Goal: Entertainment & Leisure: Consume media (video, audio)

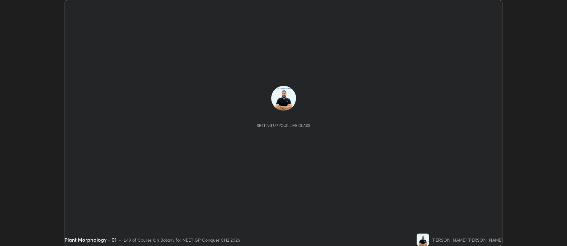
scroll to position [246, 567]
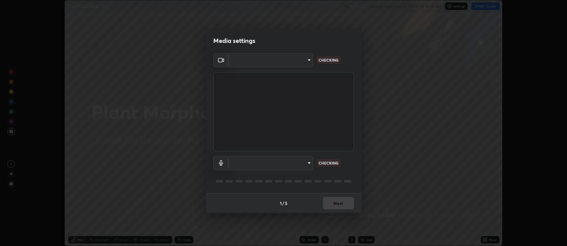
type input "5db75064d966c38022f0861f891c2b2deb8a9bf9a9a5a4ce251b0e0f2e365e36"
type input "default"
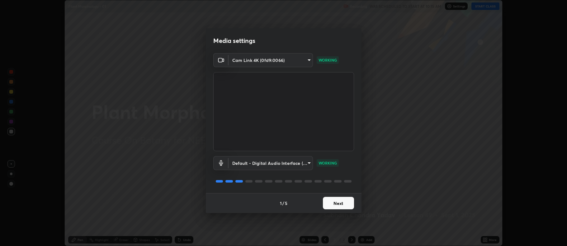
click at [337, 206] on button "Next" at bounding box center [338, 203] width 31 height 12
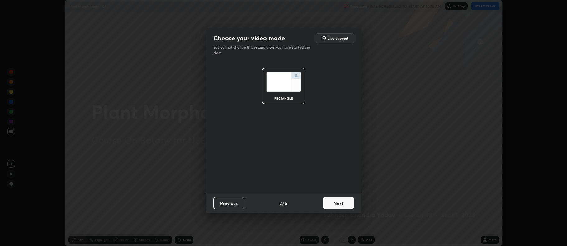
click at [341, 206] on button "Next" at bounding box center [338, 203] width 31 height 12
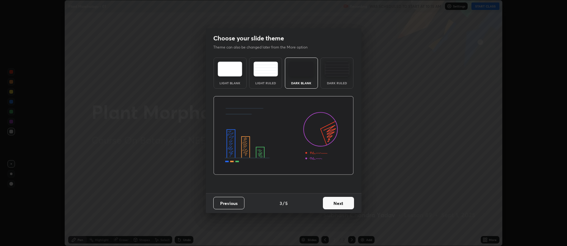
click at [342, 205] on button "Next" at bounding box center [338, 203] width 31 height 12
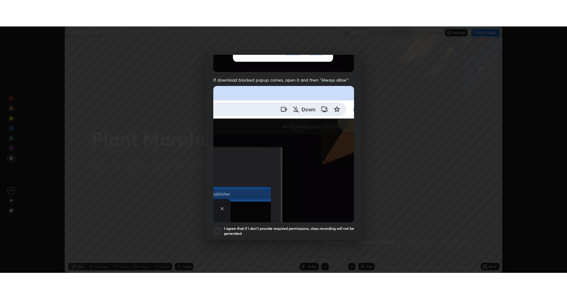
scroll to position [127, 0]
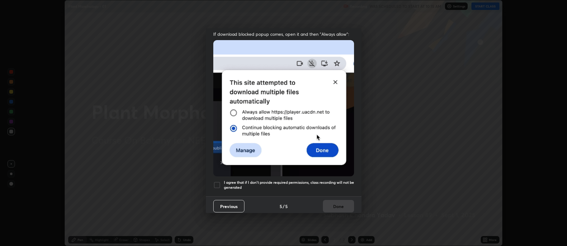
click at [219, 182] on div at bounding box center [216, 185] width 7 height 7
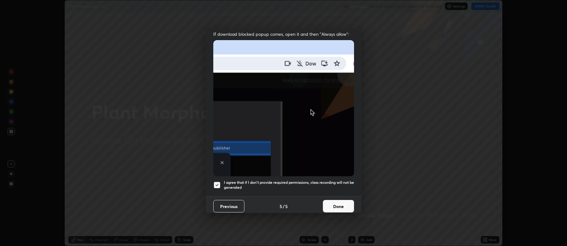
click at [332, 202] on button "Done" at bounding box center [338, 206] width 31 height 12
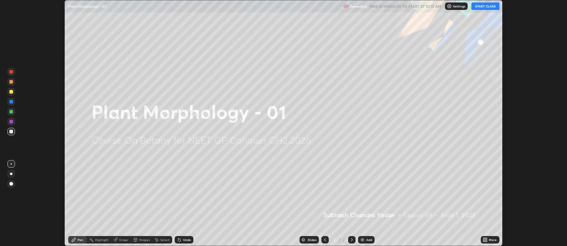
click at [483, 6] on button "START CLASS" at bounding box center [486, 5] width 28 height 7
click at [484, 240] on icon at bounding box center [485, 239] width 2 height 2
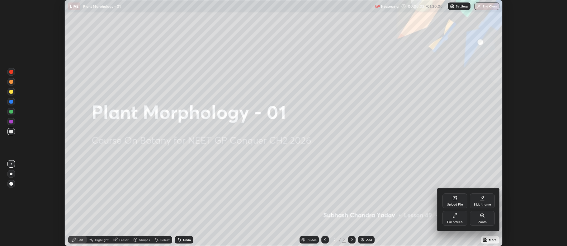
click at [456, 218] on icon at bounding box center [455, 215] width 5 height 5
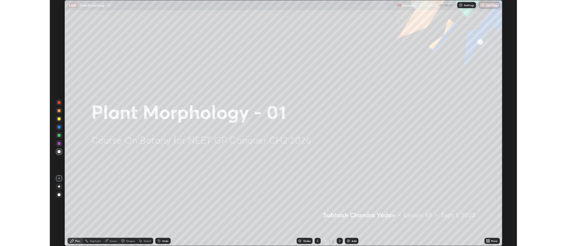
scroll to position [299, 567]
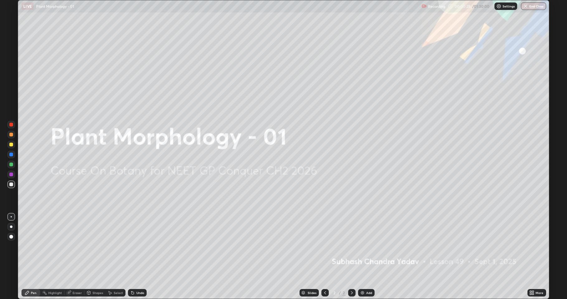
click at [363, 246] on img at bounding box center [362, 292] width 5 height 5
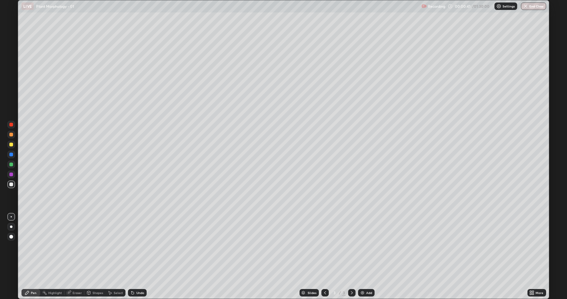
click at [76, 246] on div "Eraser" at bounding box center [77, 292] width 9 height 3
click at [34, 246] on div "Pen" at bounding box center [34, 292] width 6 height 3
click at [14, 142] on div at bounding box center [10, 144] width 7 height 7
click at [13, 125] on div at bounding box center [11, 125] width 4 height 4
click at [11, 185] on div at bounding box center [11, 185] width 4 height 4
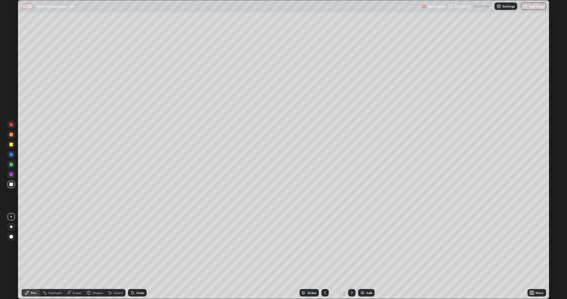
click at [11, 125] on div at bounding box center [11, 125] width 4 height 4
click at [10, 146] on div at bounding box center [11, 145] width 4 height 4
click at [8, 166] on div at bounding box center [10, 164] width 7 height 7
click at [531, 246] on icon at bounding box center [531, 294] width 2 height 2
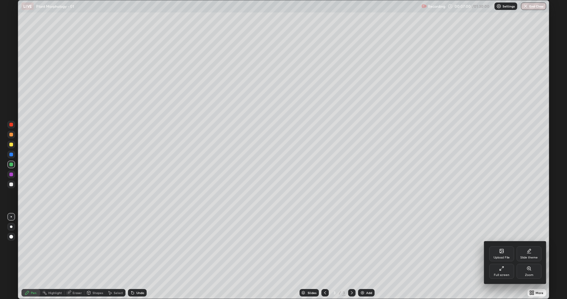
click at [501, 246] on div "Full screen" at bounding box center [502, 271] width 25 height 15
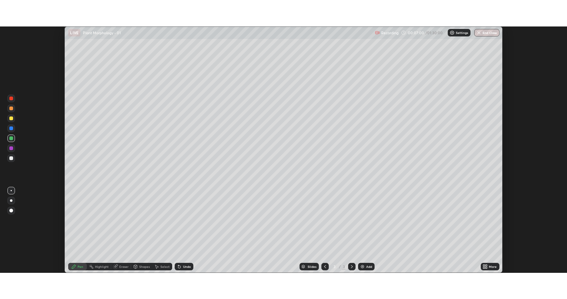
scroll to position [30914, 30593]
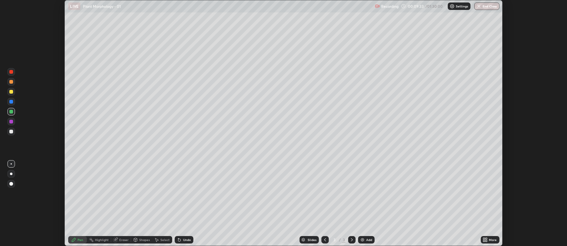
click at [485, 240] on icon at bounding box center [485, 240] width 5 height 5
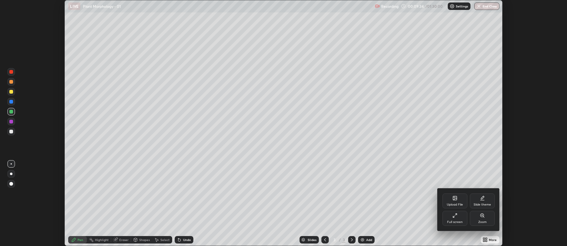
click at [454, 217] on icon at bounding box center [455, 215] width 5 height 5
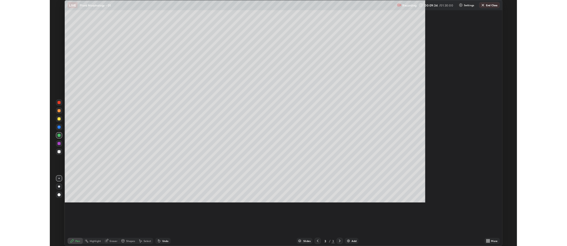
scroll to position [299, 567]
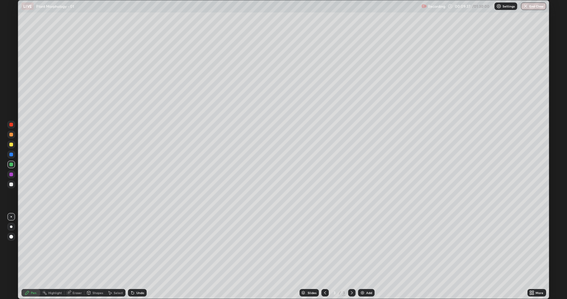
click at [361, 246] on img at bounding box center [362, 292] width 5 height 5
click at [367, 246] on div "Add" at bounding box center [369, 292] width 6 height 3
click at [11, 184] on div at bounding box center [11, 185] width 4 height 4
click at [74, 246] on div "Eraser" at bounding box center [77, 292] width 9 height 3
click at [36, 246] on div "Pen" at bounding box center [34, 292] width 6 height 3
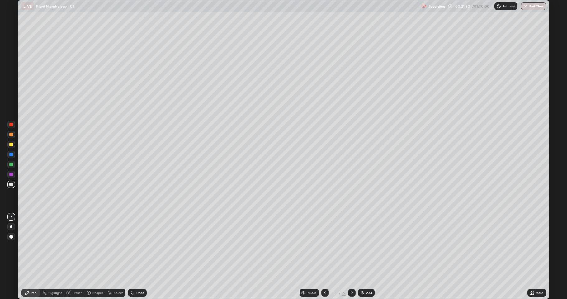
click at [363, 246] on img at bounding box center [362, 292] width 5 height 5
click at [9, 165] on div at bounding box center [11, 165] width 4 height 4
click at [10, 184] on div at bounding box center [11, 185] width 4 height 4
click at [11, 164] on div at bounding box center [11, 165] width 4 height 4
click at [12, 184] on div at bounding box center [11, 185] width 4 height 4
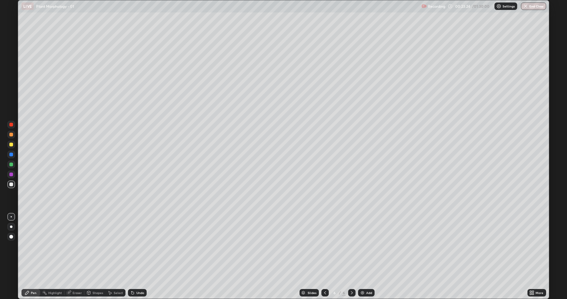
click at [10, 145] on div at bounding box center [11, 145] width 4 height 4
click at [361, 246] on div "Slides 6 / 6 Add" at bounding box center [337, 293] width 381 height 12
click at [363, 246] on img at bounding box center [362, 292] width 5 height 5
click at [11, 164] on div at bounding box center [11, 165] width 4 height 4
click at [11, 185] on div at bounding box center [11, 185] width 4 height 4
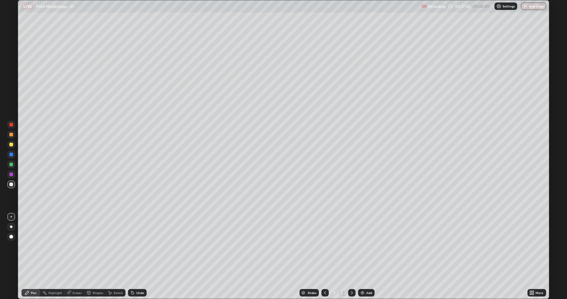
click at [73, 246] on div "Eraser" at bounding box center [77, 292] width 9 height 3
click at [32, 246] on div "Pen" at bounding box center [34, 292] width 6 height 3
click at [10, 145] on div at bounding box center [11, 145] width 4 height 4
click at [360, 246] on img at bounding box center [362, 292] width 5 height 5
click at [11, 186] on div at bounding box center [10, 184] width 7 height 7
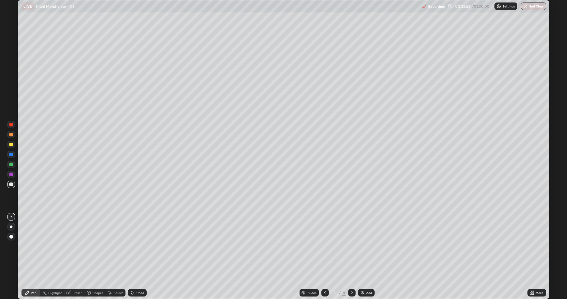
click at [10, 145] on div at bounding box center [11, 145] width 4 height 4
click at [10, 165] on div at bounding box center [11, 165] width 4 height 4
click at [533, 246] on icon at bounding box center [534, 294] width 2 height 2
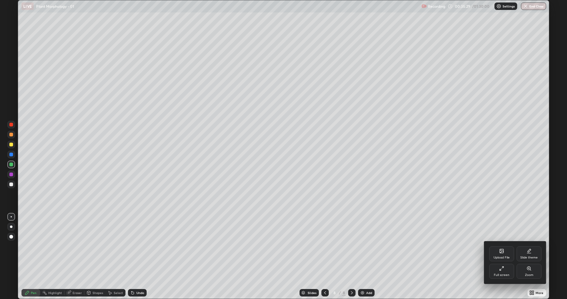
click at [500, 246] on icon at bounding box center [502, 268] width 5 height 5
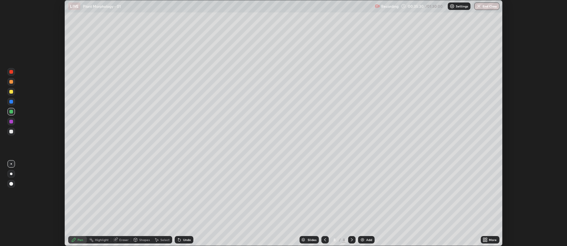
scroll to position [30914, 30593]
click at [485, 240] on icon at bounding box center [485, 239] width 2 height 2
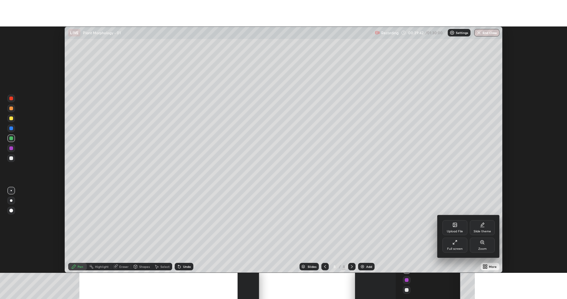
scroll to position [246, 567]
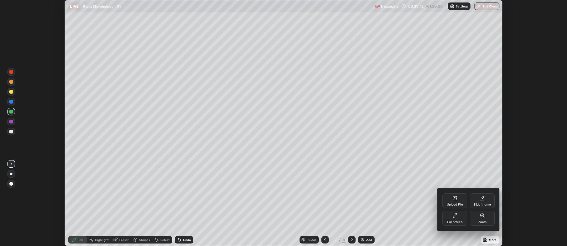
click at [453, 216] on icon at bounding box center [455, 215] width 5 height 5
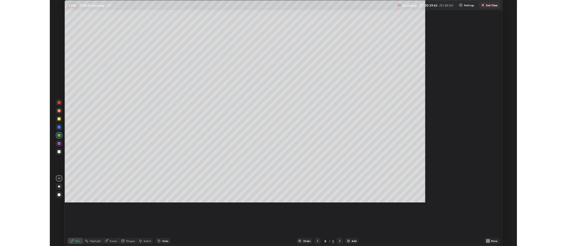
scroll to position [299, 567]
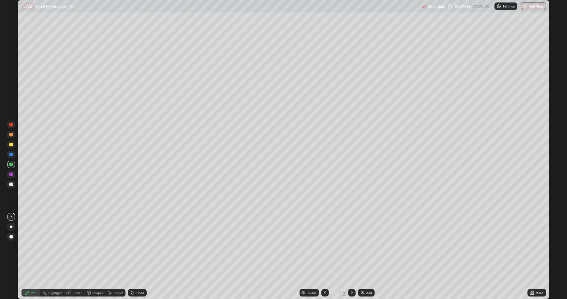
click at [361, 246] on img at bounding box center [362, 292] width 5 height 5
click at [11, 146] on div at bounding box center [11, 145] width 4 height 4
click at [12, 185] on div at bounding box center [11, 185] width 4 height 4
click at [530, 246] on icon at bounding box center [531, 292] width 2 height 2
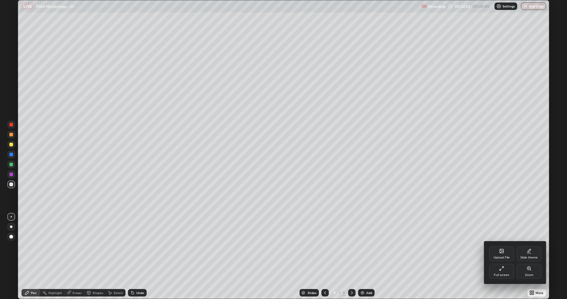
click at [502, 246] on icon at bounding box center [502, 268] width 5 height 5
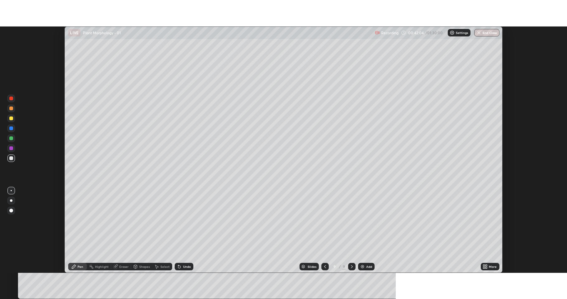
scroll to position [30914, 30593]
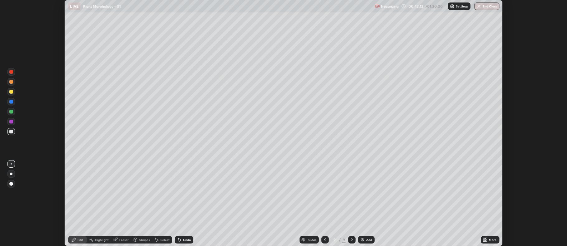
click at [11, 112] on div at bounding box center [11, 112] width 4 height 4
click at [361, 241] on img at bounding box center [362, 240] width 5 height 5
click at [13, 92] on div at bounding box center [11, 92] width 4 height 4
click at [486, 239] on icon at bounding box center [487, 239] width 2 height 2
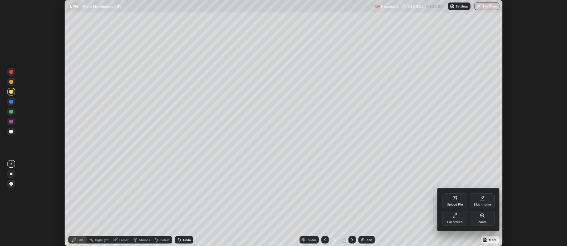
click at [450, 203] on div "Upload File" at bounding box center [455, 201] width 25 height 15
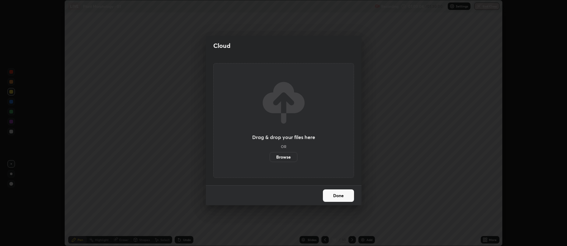
click at [191, 156] on div "Cloud Drag & drop your files here OR Browse Done" at bounding box center [283, 123] width 567 height 246
click at [319, 220] on div "Cloud Drag & drop your files here OR Browse Done" at bounding box center [283, 123] width 567 height 246
click at [338, 194] on button "Done" at bounding box center [338, 196] width 31 height 12
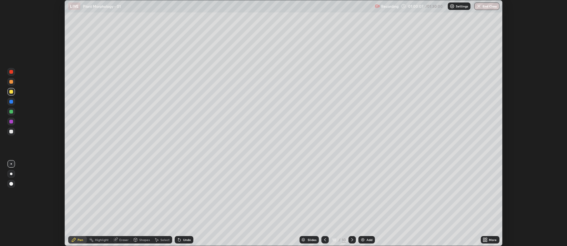
click at [484, 240] on icon at bounding box center [485, 239] width 2 height 2
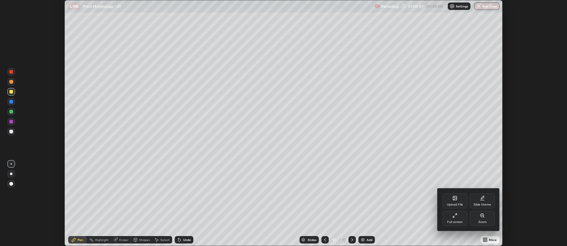
click at [451, 218] on div "Full screen" at bounding box center [455, 218] width 25 height 15
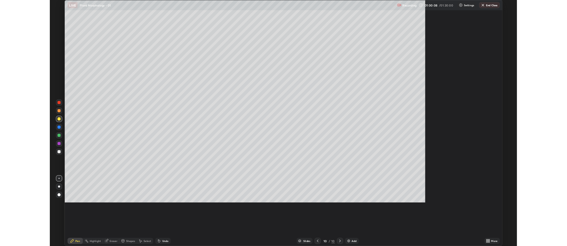
scroll to position [299, 567]
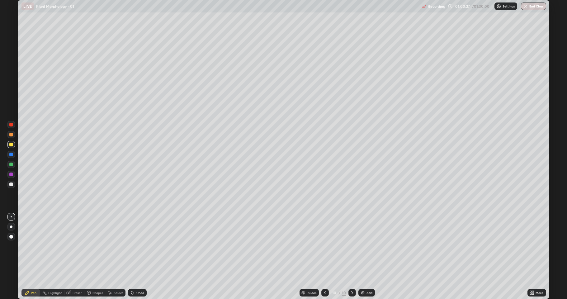
click at [10, 184] on div at bounding box center [11, 185] width 4 height 4
click at [10, 145] on div at bounding box center [11, 145] width 4 height 4
click at [12, 183] on div at bounding box center [11, 185] width 4 height 4
click at [9, 145] on div at bounding box center [10, 144] width 7 height 7
click at [10, 164] on div at bounding box center [11, 165] width 4 height 4
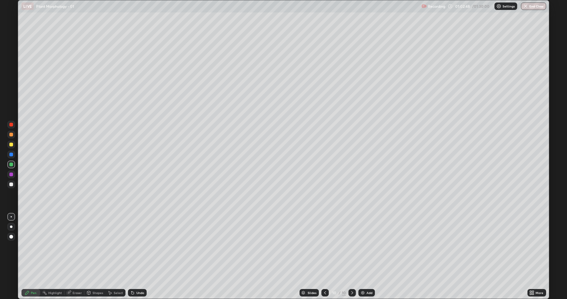
click at [532, 246] on icon at bounding box center [531, 294] width 2 height 2
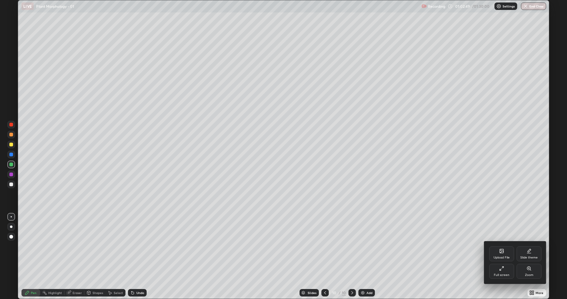
click at [504, 246] on icon at bounding box center [502, 268] width 5 height 5
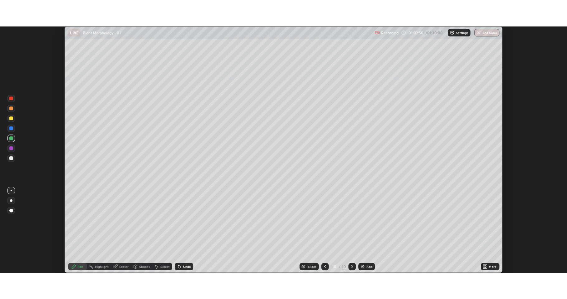
scroll to position [30914, 30593]
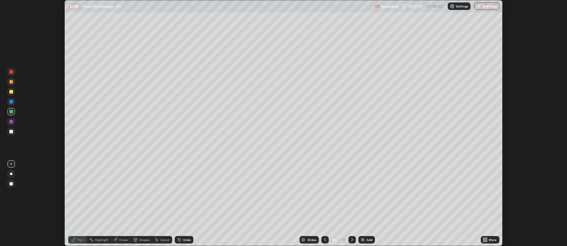
click at [361, 240] on img at bounding box center [363, 240] width 5 height 5
click at [10, 132] on div at bounding box center [11, 132] width 4 height 4
click at [486, 242] on icon at bounding box center [487, 242] width 2 height 2
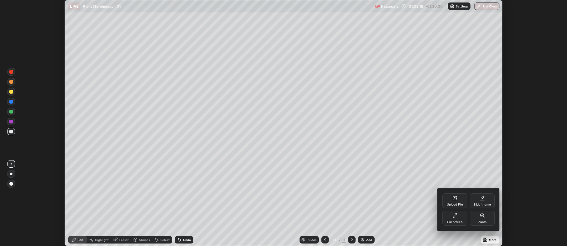
click at [454, 216] on icon at bounding box center [455, 215] width 5 height 5
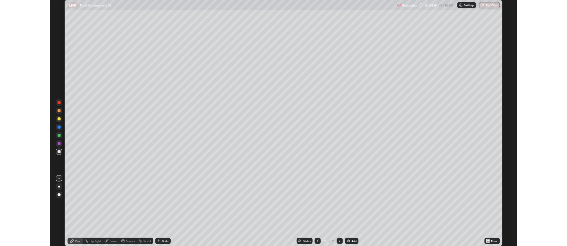
scroll to position [299, 567]
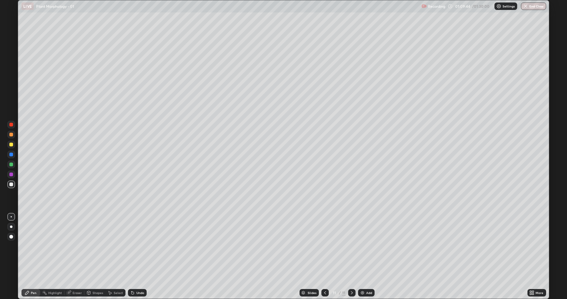
click at [11, 144] on div at bounding box center [11, 145] width 4 height 4
click at [11, 164] on div at bounding box center [11, 165] width 4 height 4
click at [360, 246] on img at bounding box center [362, 292] width 5 height 5
click at [10, 183] on div at bounding box center [11, 185] width 4 height 4
click at [530, 246] on icon at bounding box center [532, 292] width 5 height 5
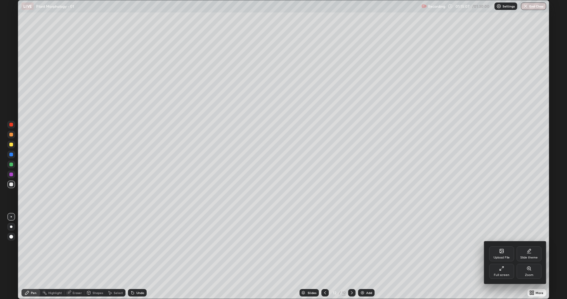
click at [501, 246] on icon at bounding box center [502, 268] width 5 height 5
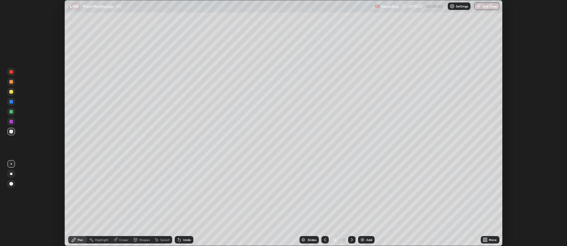
scroll to position [30914, 30593]
